Goal: Obtain resource: Download file/media

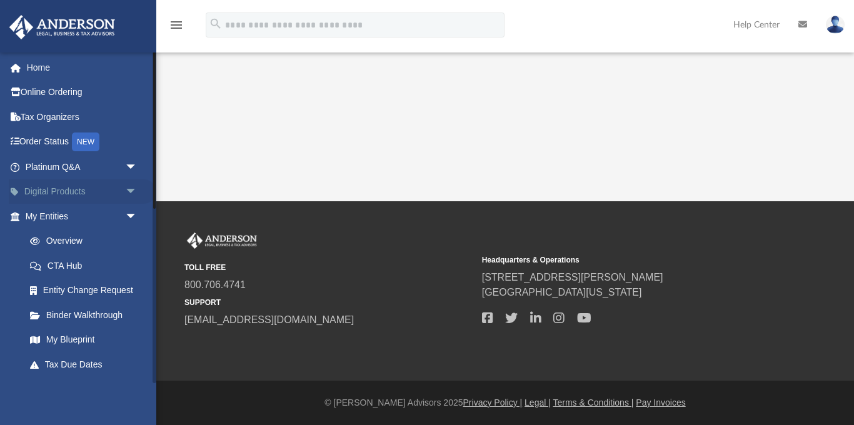
click at [134, 190] on span "arrow_drop_down" at bounding box center [137, 192] width 25 height 26
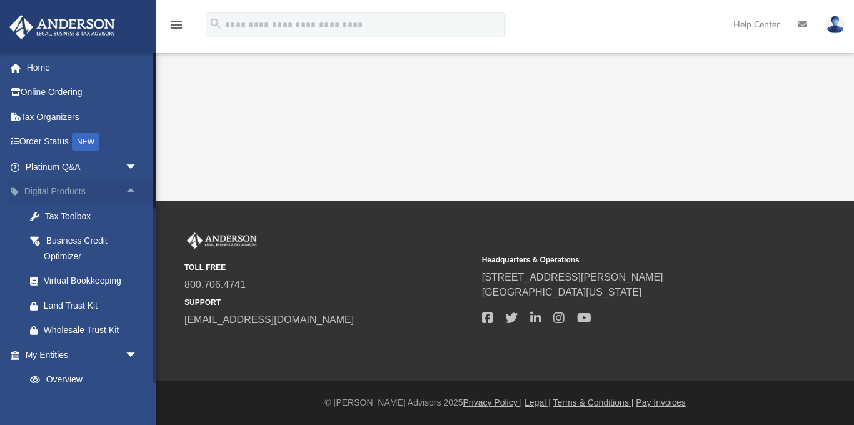
click at [134, 190] on span "arrow_drop_up" at bounding box center [137, 192] width 25 height 26
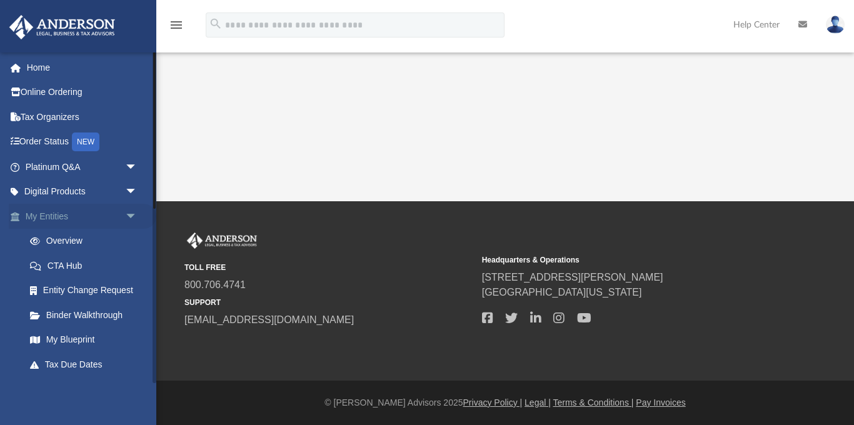
click at [133, 216] on span "arrow_drop_down" at bounding box center [137, 217] width 25 height 26
click at [133, 216] on span "arrow_drop_up" at bounding box center [137, 217] width 25 height 26
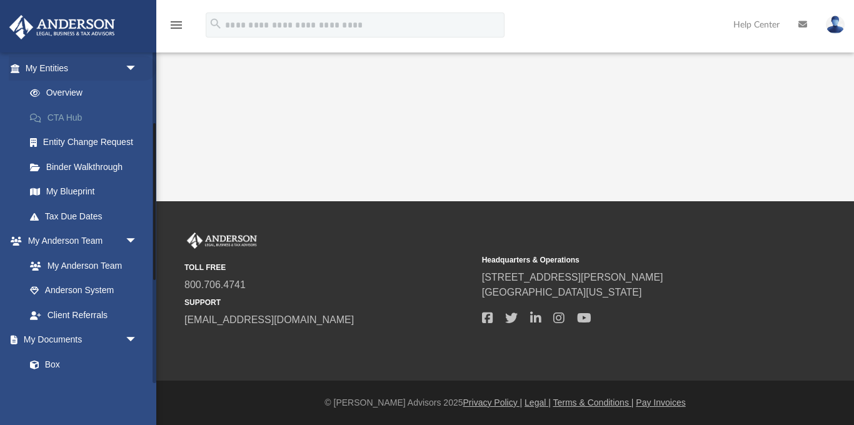
scroll to position [150, 0]
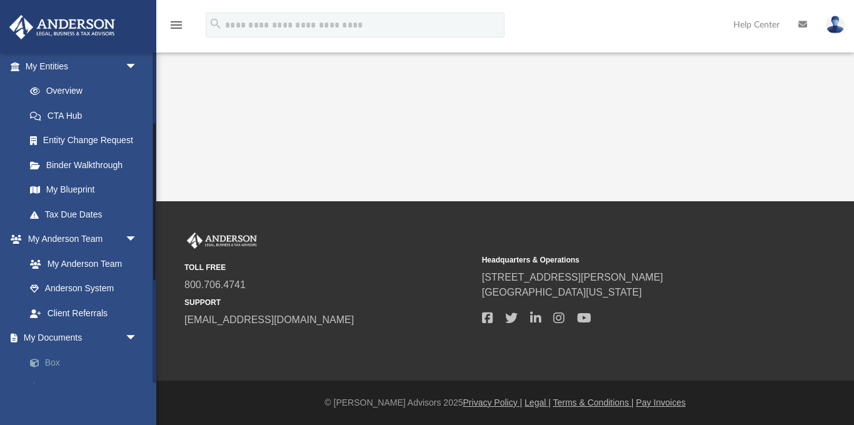
click at [59, 364] on link "Box" at bounding box center [87, 362] width 139 height 25
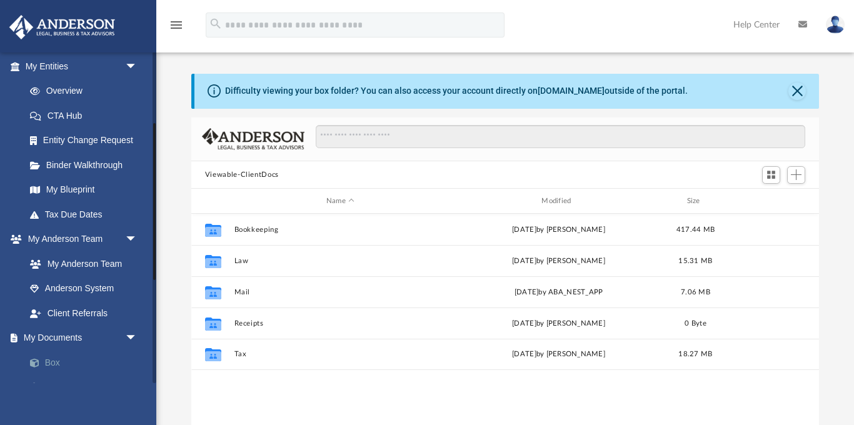
scroll to position [284, 628]
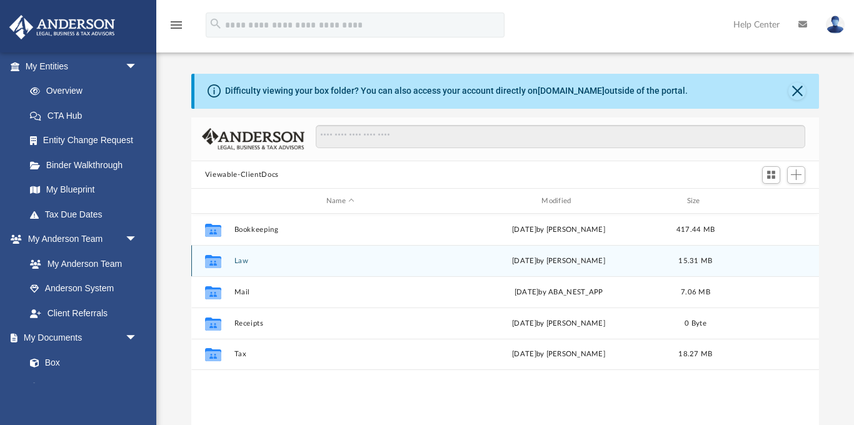
click at [224, 263] on div "Collaborated Folder" at bounding box center [213, 261] width 31 height 20
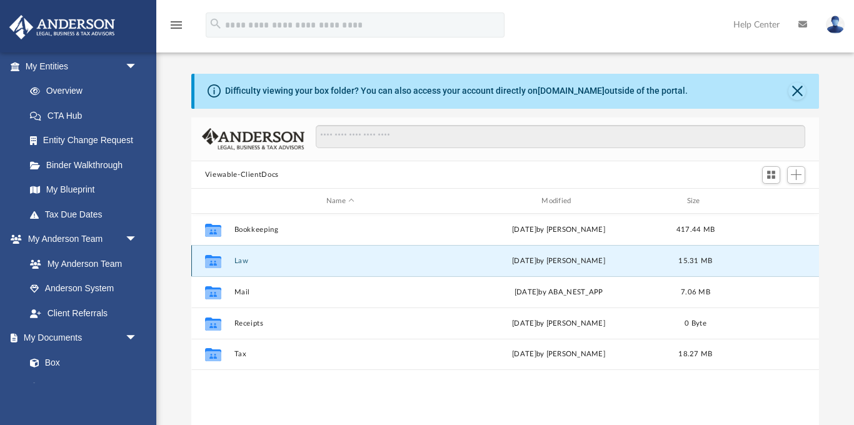
click at [237, 261] on button "Law" at bounding box center [340, 261] width 213 height 8
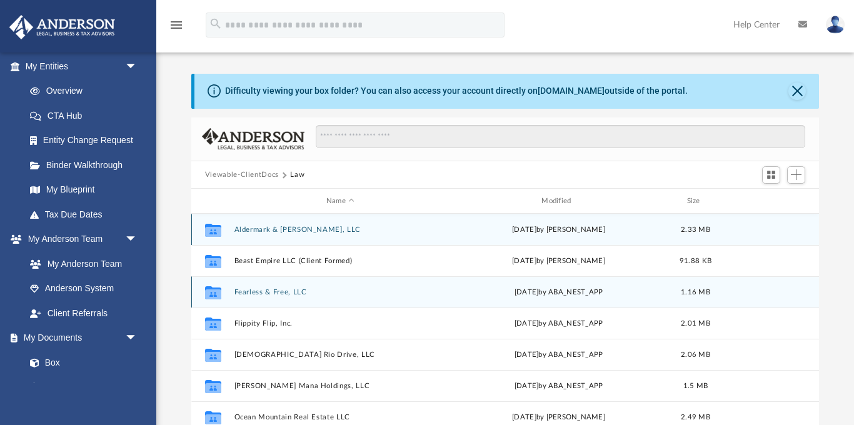
scroll to position [23, 0]
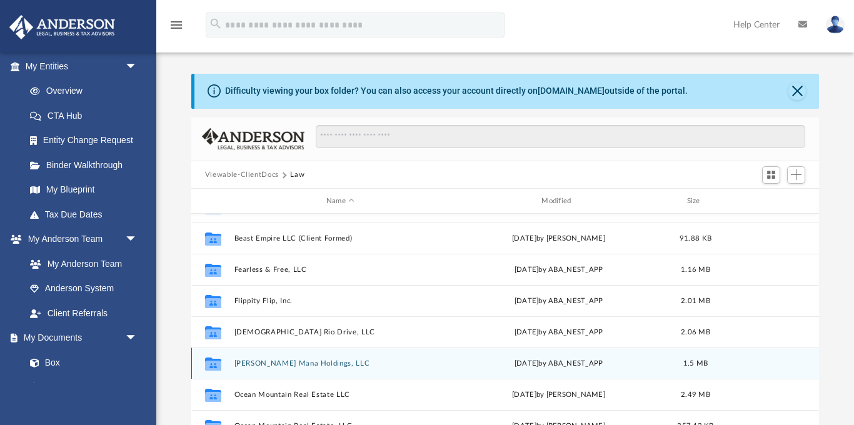
click at [293, 363] on button "[PERSON_NAME] Mana Holdings, LLC" at bounding box center [340, 363] width 213 height 8
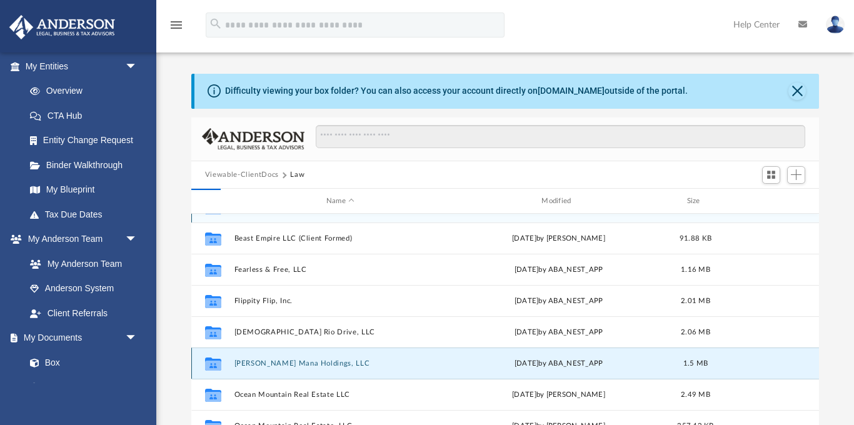
scroll to position [0, 0]
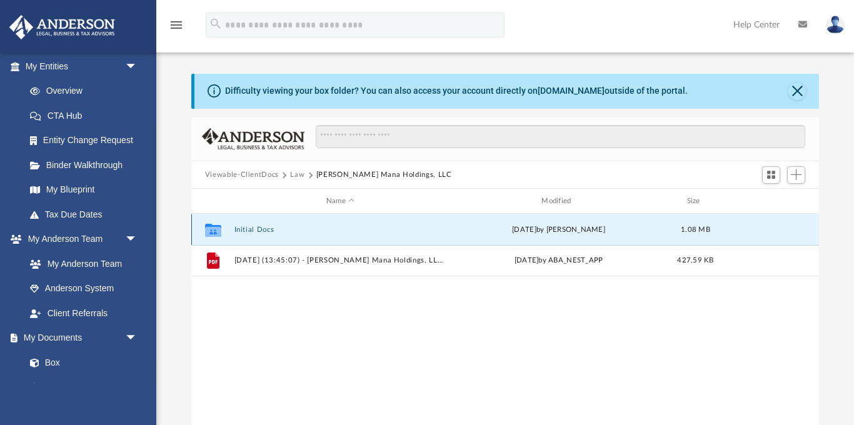
click at [264, 232] on button "Initial Docs" at bounding box center [340, 230] width 213 height 8
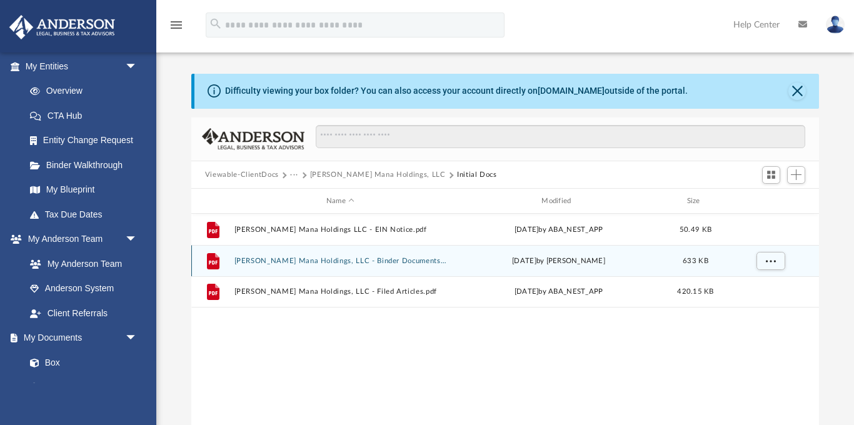
click at [293, 261] on button "[PERSON_NAME] Mana Holdings, LLC - Binder Documents.pdf" at bounding box center [340, 261] width 213 height 8
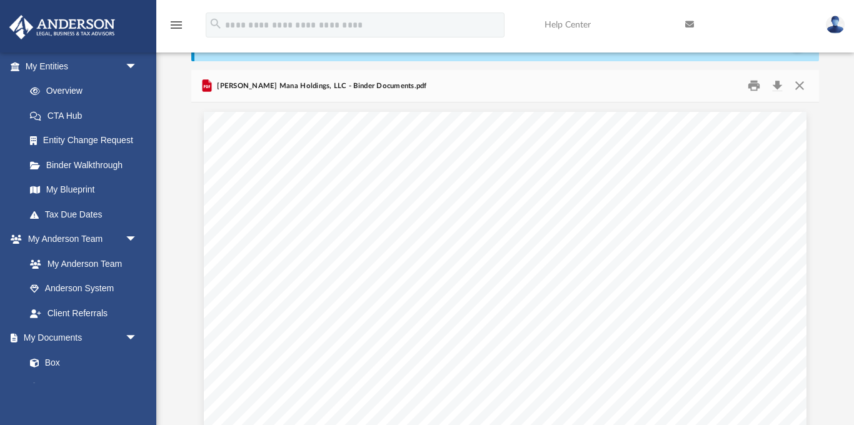
scroll to position [19164, 0]
